Goal: Information Seeking & Learning: Find specific fact

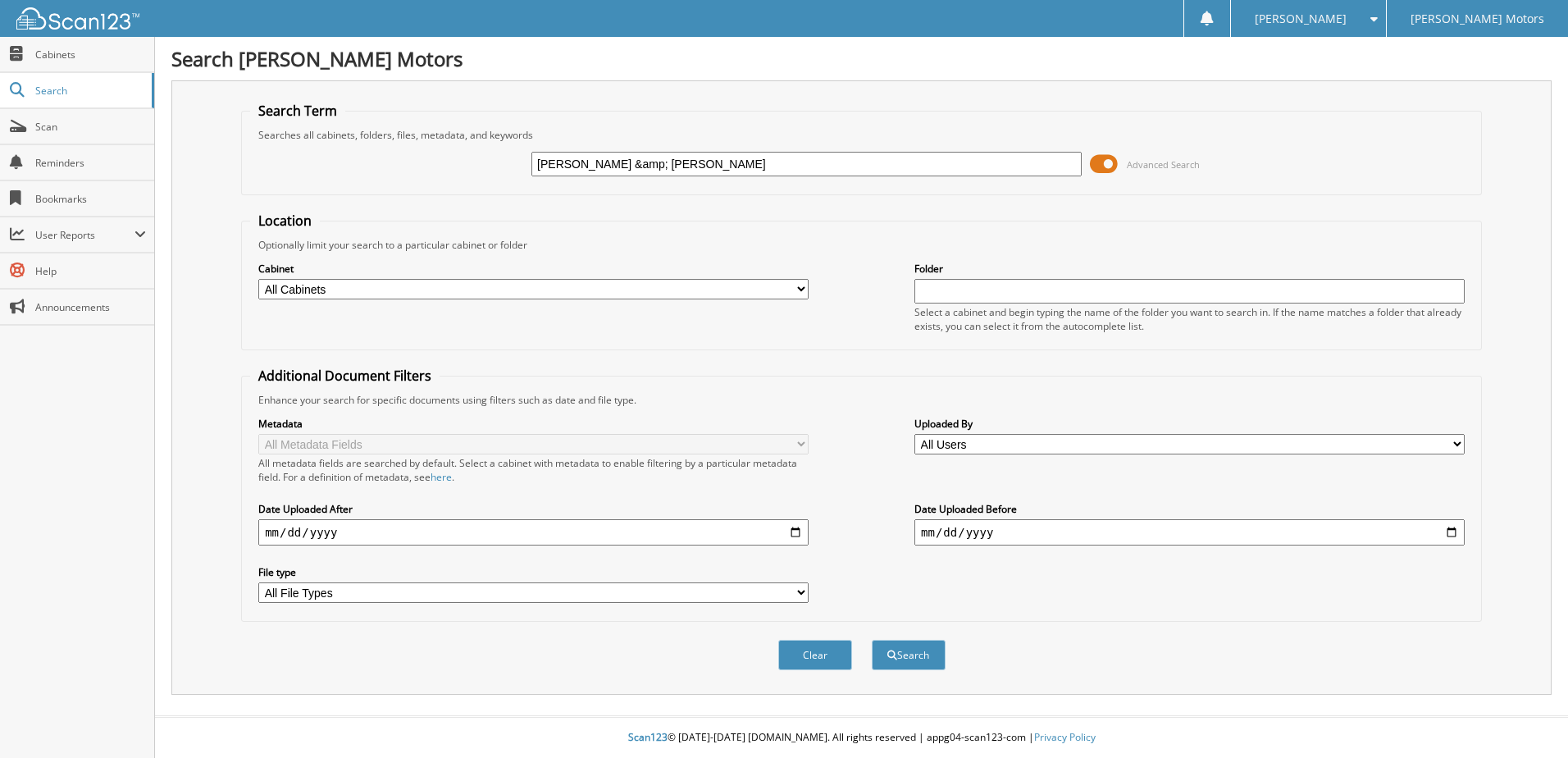
type input "[PERSON_NAME] &amp; [PERSON_NAME]"
click at [872, 639] on button "Search" at bounding box center [909, 654] width 74 height 30
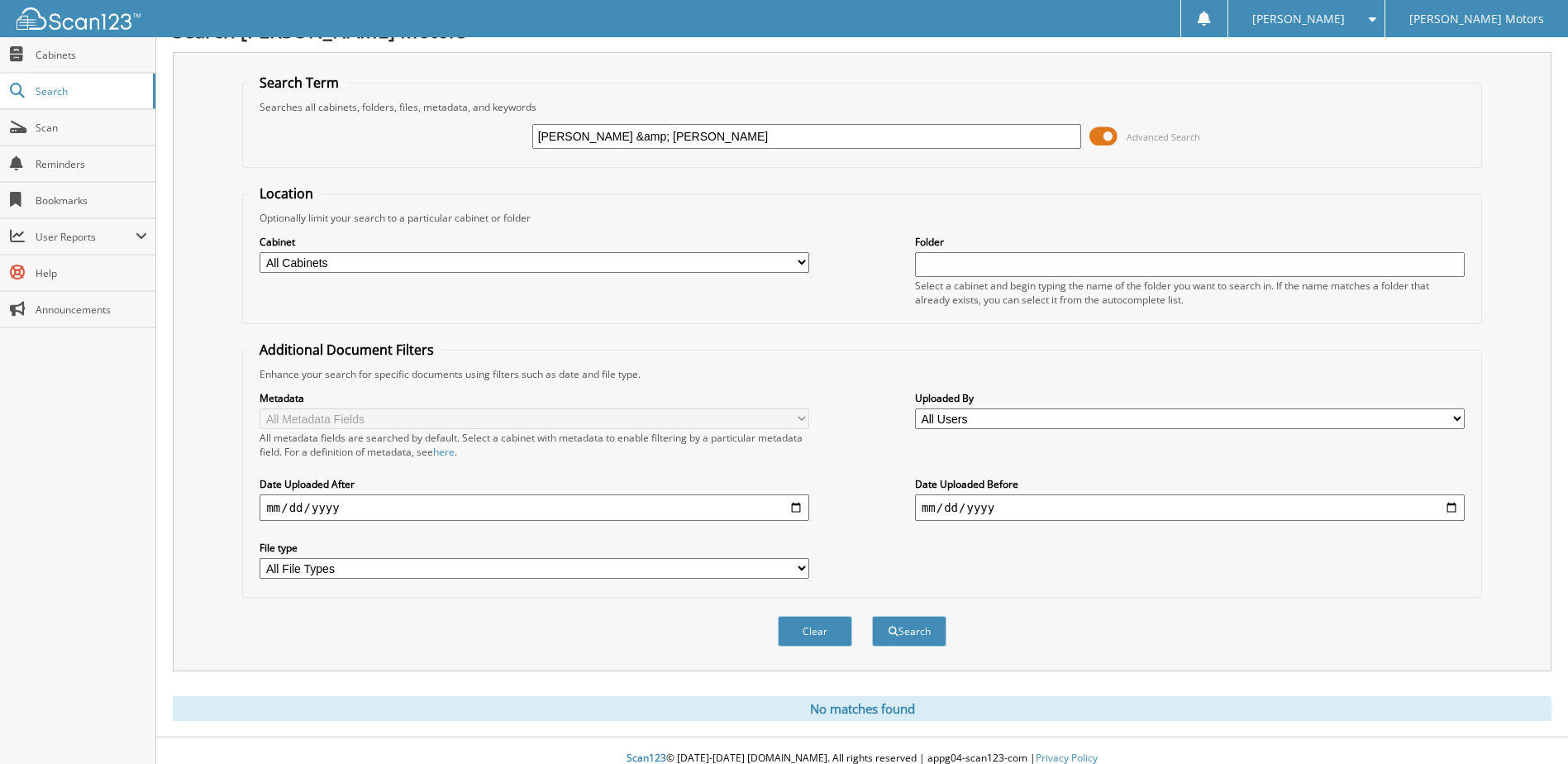
scroll to position [45, 0]
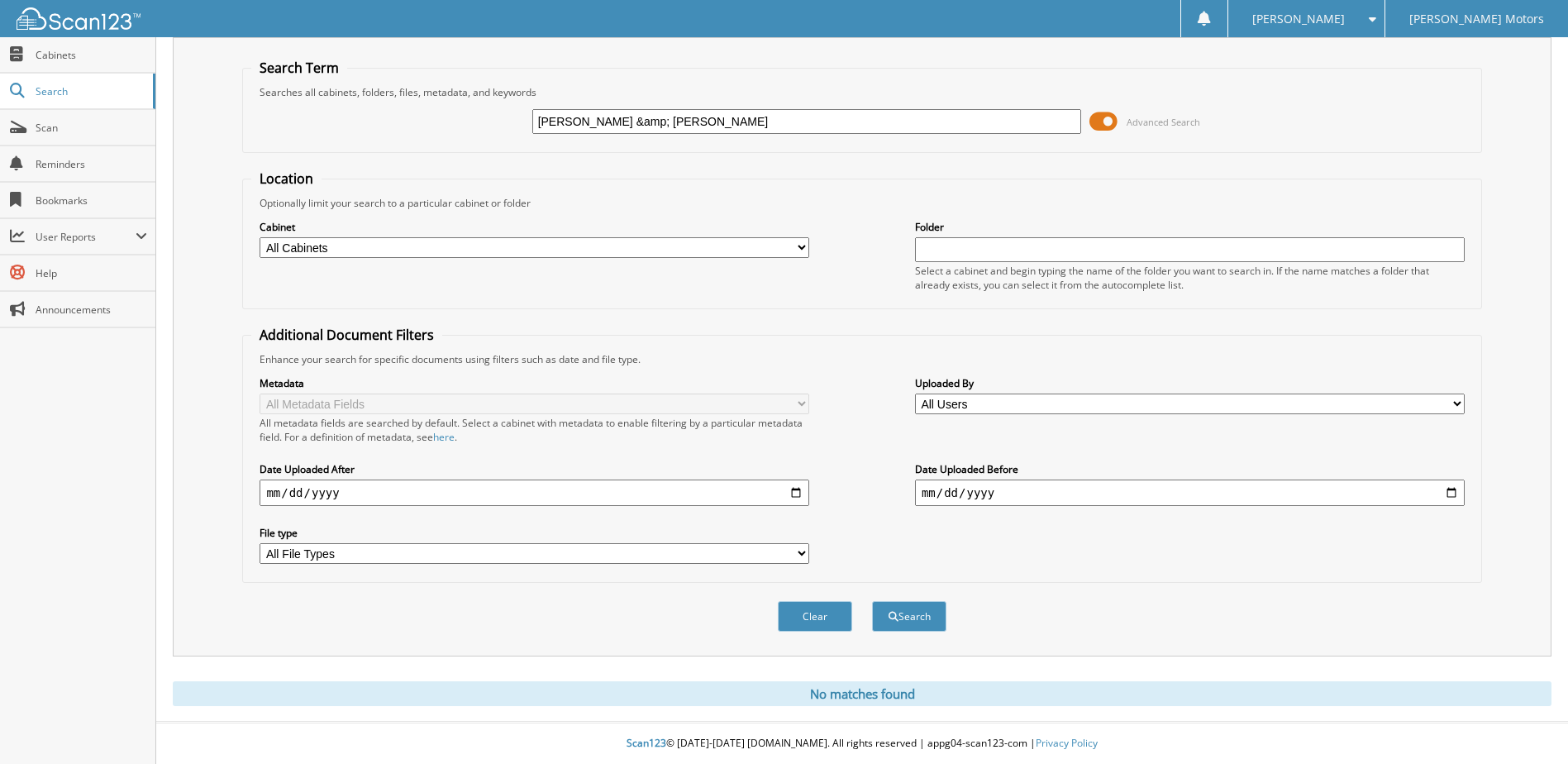
click at [691, 124] on input "[PERSON_NAME] &amp; [PERSON_NAME]" at bounding box center [807, 121] width 550 height 25
type input "ANTONIO ESCCALERA & JORDAN LUCKY"
click at [872, 601] on button "Search" at bounding box center [909, 616] width 74 height 31
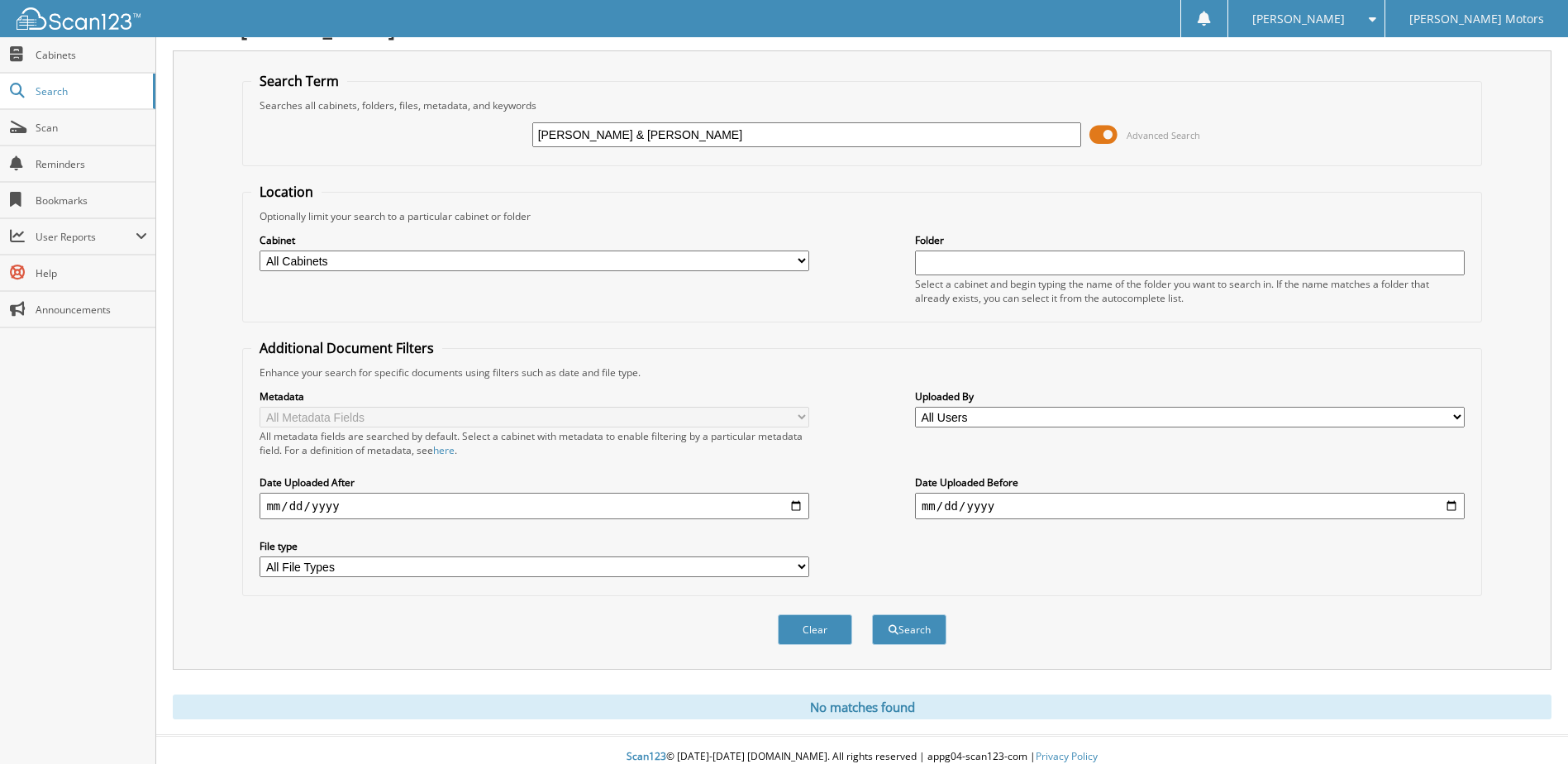
scroll to position [45, 0]
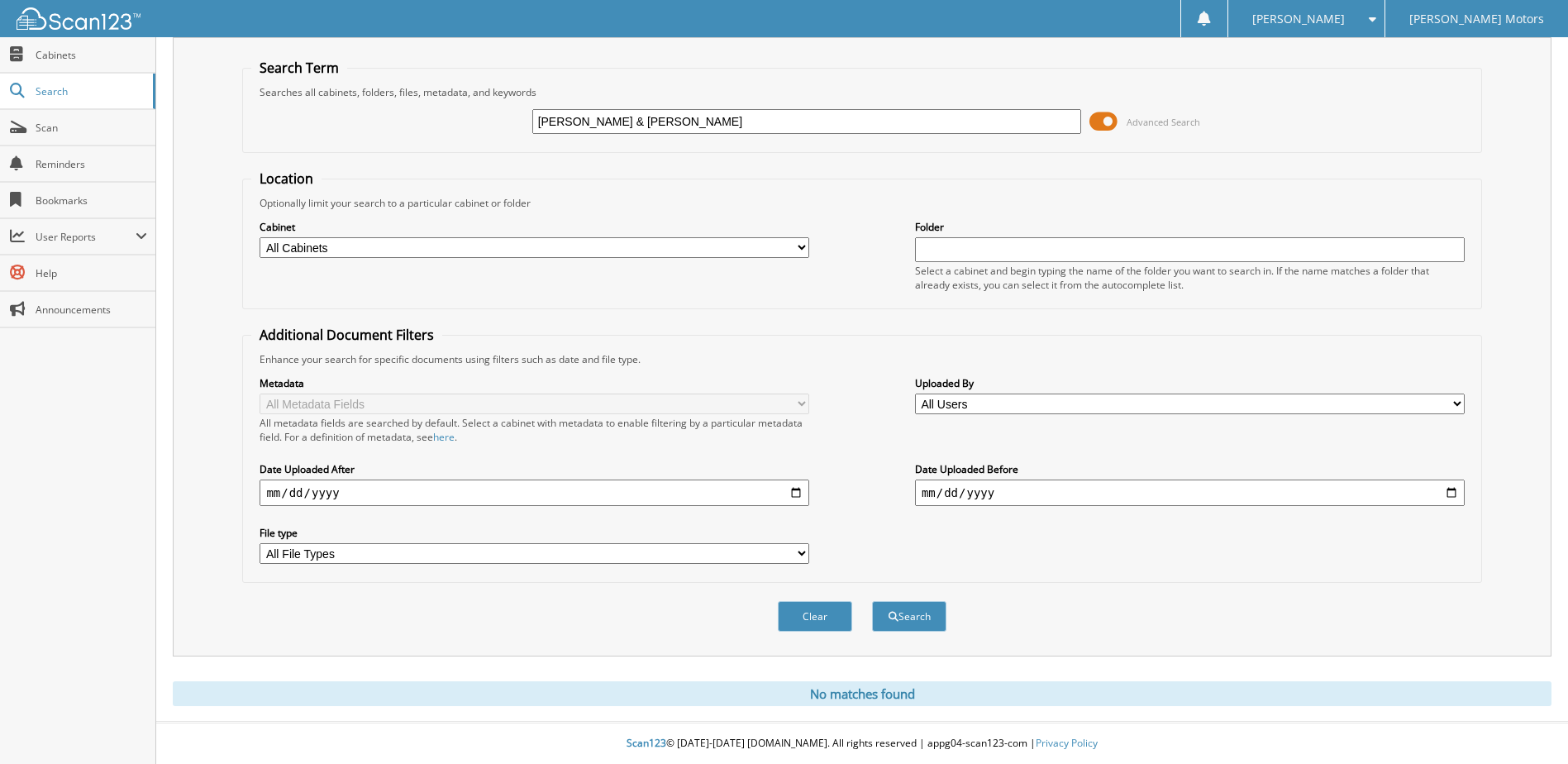
drag, startPoint x: 787, startPoint y: 116, endPoint x: 694, endPoint y: 127, distance: 93.6
click at [698, 129] on input "ANTONIO ESCCALERA & JORDAN LUCKY" at bounding box center [807, 121] width 550 height 25
click at [618, 114] on input "ANTONIO ESCCALERA & JORDAN LUCKY" at bounding box center [807, 121] width 550 height 25
type input "ANTONIO ESCALERA & JORDAN LUCKY"
click at [872, 601] on button "Search" at bounding box center [909, 616] width 74 height 31
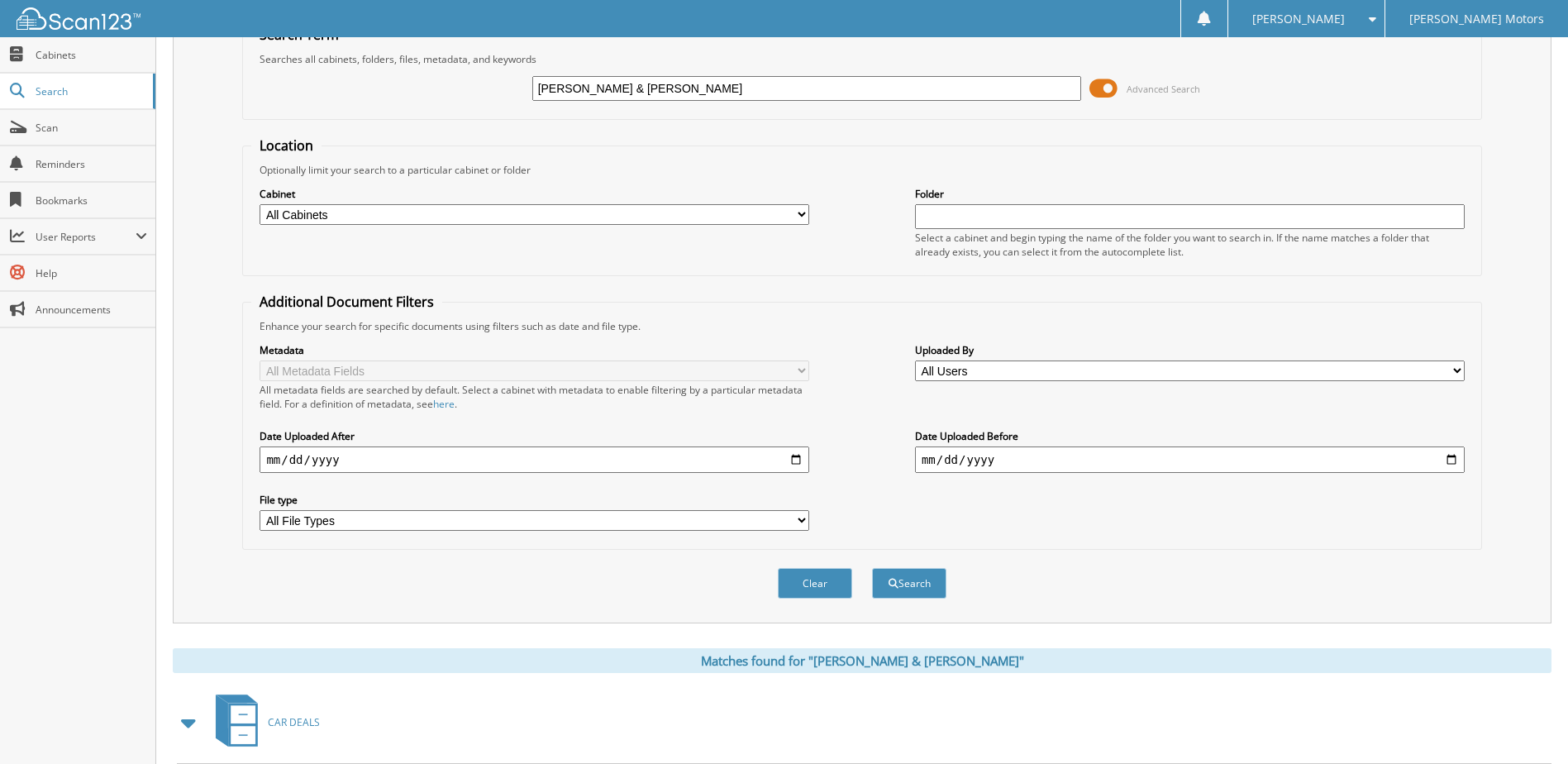
scroll to position [389, 0]
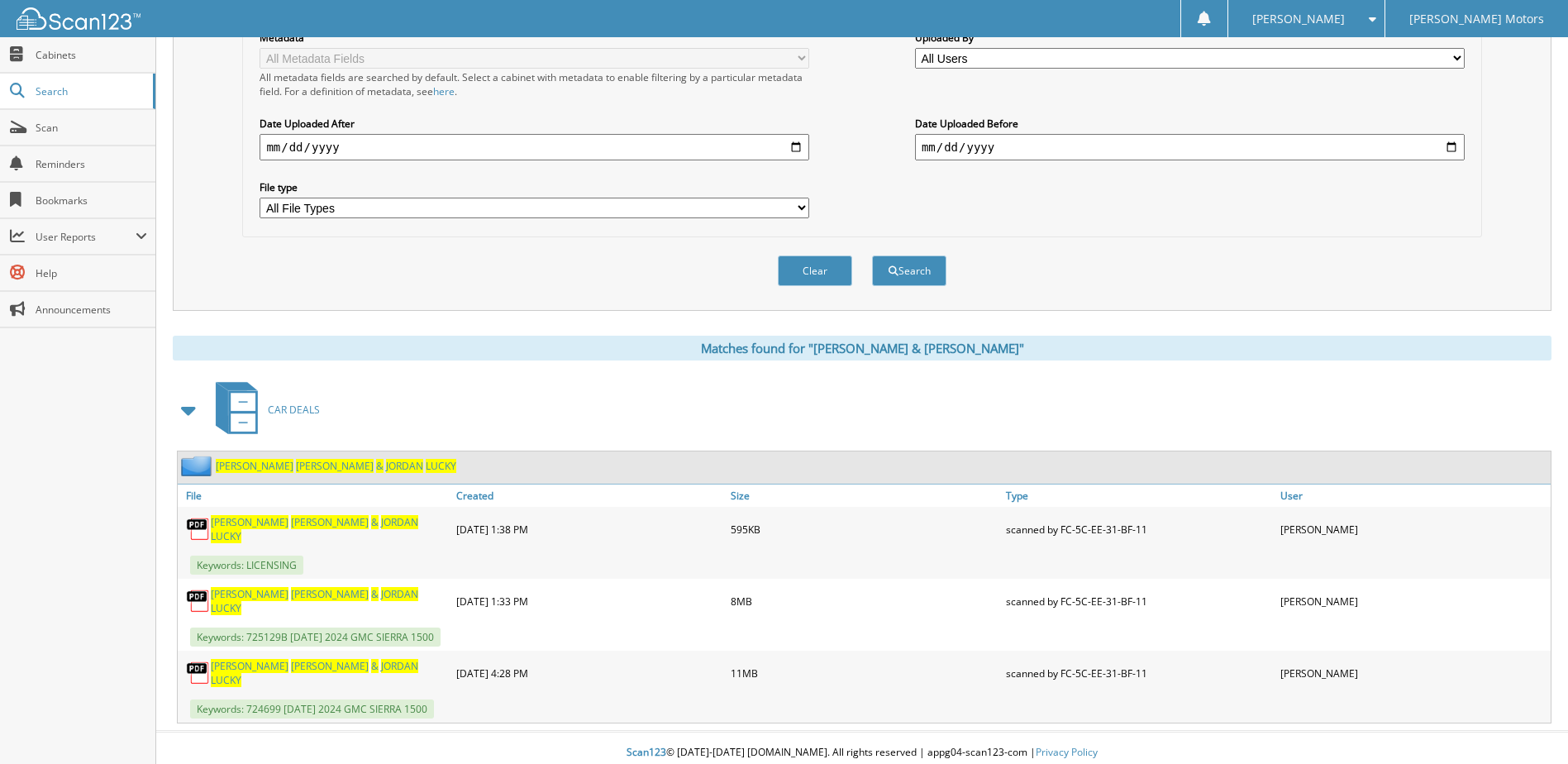
click at [291, 592] on span "ESCALERA" at bounding box center [330, 593] width 78 height 14
click at [291, 529] on span "ESCALERA" at bounding box center [330, 521] width 78 height 14
click at [381, 664] on span "JORDAN" at bounding box center [400, 665] width 37 height 14
